Goal: Communication & Community: Answer question/provide support

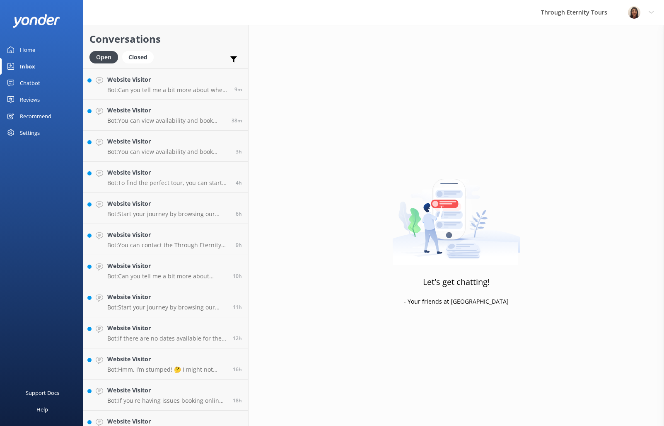
click at [172, 87] on p "Bot: Can you tell me a bit more about where you are going? We have an amazing a…" at bounding box center [167, 89] width 121 height 7
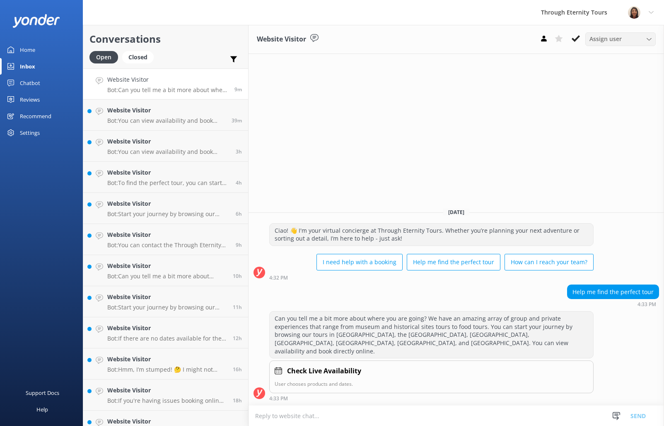
click at [592, 41] on span "Assign user" at bounding box center [606, 38] width 32 height 9
click at [611, 112] on link "[PERSON_NAME] [PERSON_NAME]" at bounding box center [623, 110] width 74 height 25
click at [327, 417] on textarea at bounding box center [457, 415] width 416 height 20
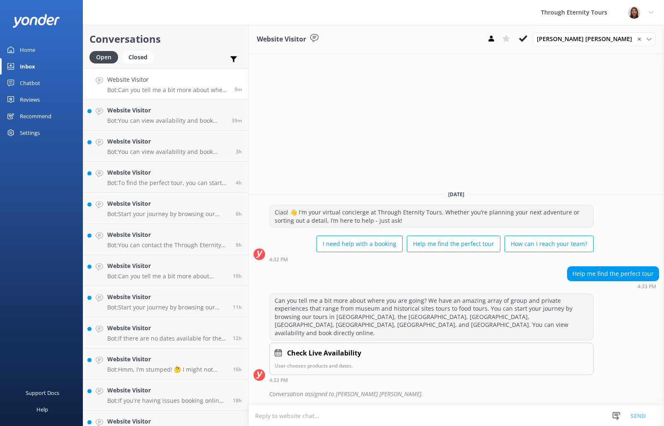
paste textarea "Hello, my name is [PERSON_NAME] from Through Eternity Tours. How can I assist y…"
type textarea "Hello, my name is [PERSON_NAME] from Through Eternity Tours. How can I assist y…"
click at [633, 412] on button "Send" at bounding box center [638, 415] width 31 height 21
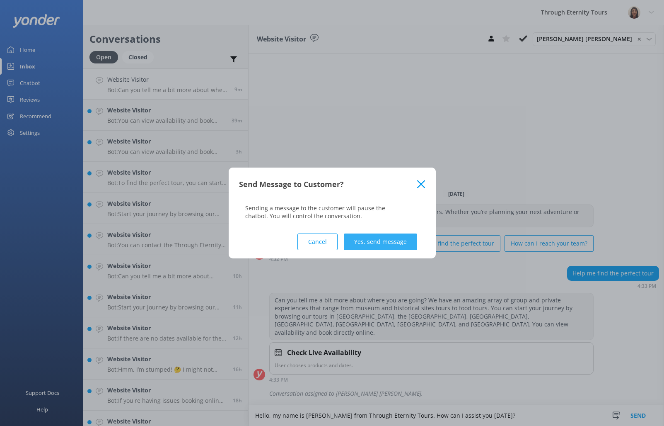
click at [400, 244] on button "Yes, send message" at bounding box center [380, 241] width 73 height 17
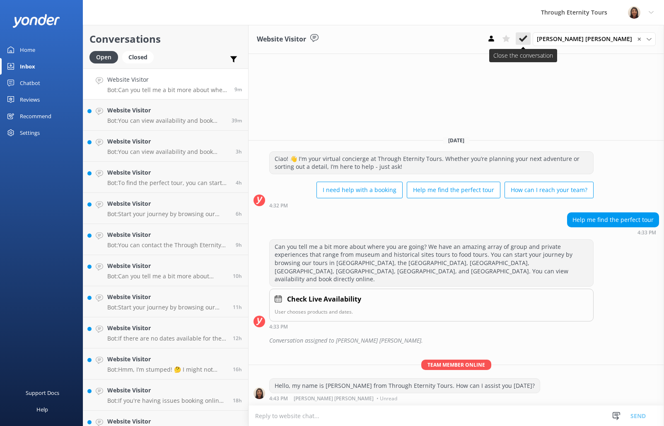
click at [528, 40] on icon at bounding box center [523, 38] width 8 height 8
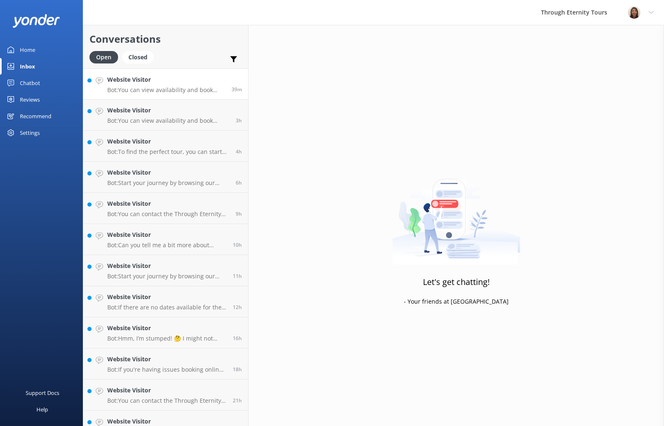
click at [119, 93] on p "Bot: You can view availability and book tours directly online by browsing our t…" at bounding box center [166, 89] width 118 height 7
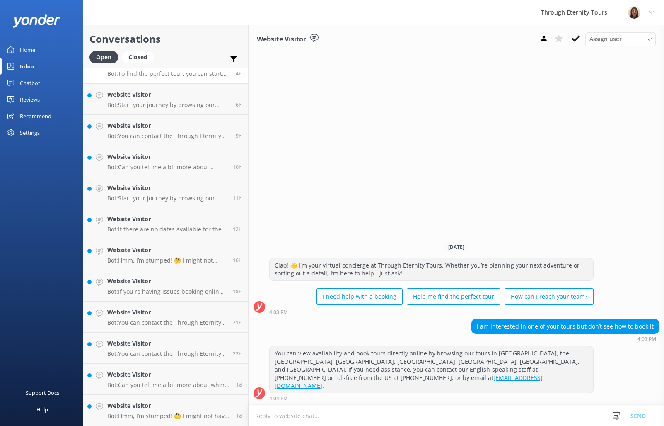
scroll to position [202, 0]
